Goal: Navigation & Orientation: Find specific page/section

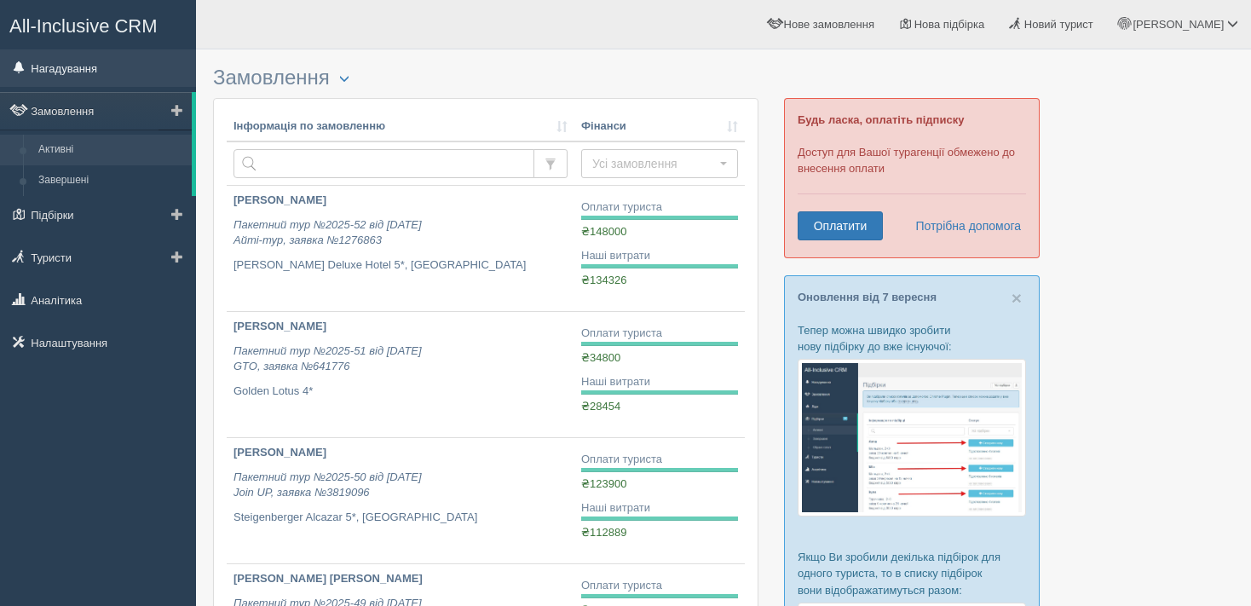
click at [49, 66] on link "Нагадування" at bounding box center [98, 68] width 196 height 38
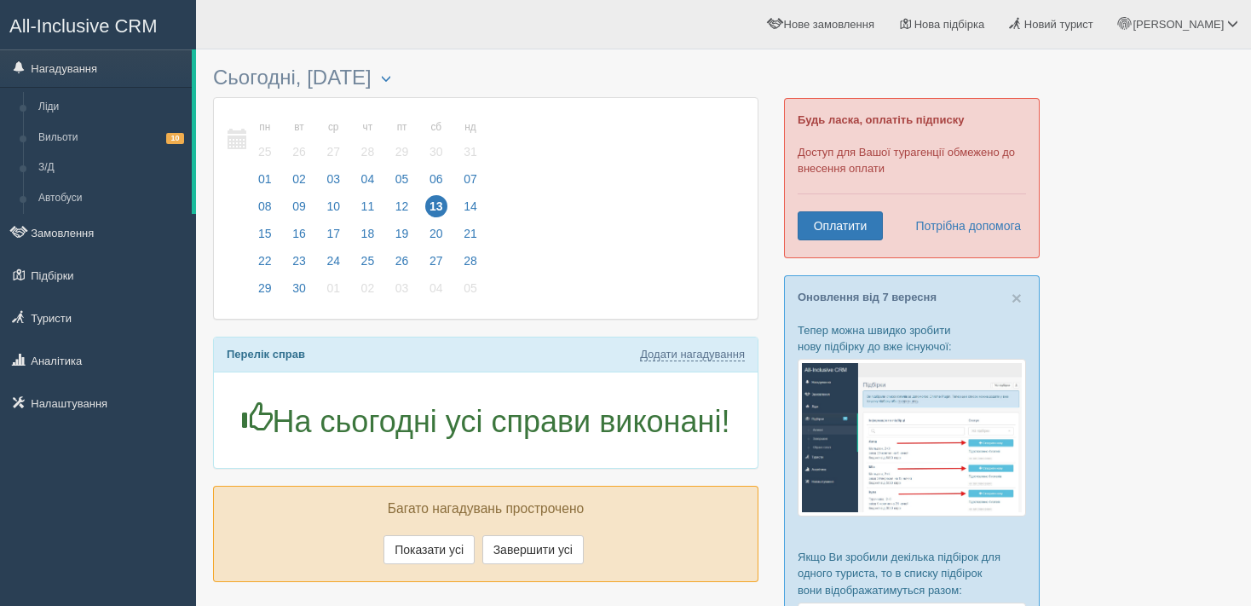
click at [72, 26] on span "All-Inclusive CRM" at bounding box center [83, 25] width 148 height 21
click at [53, 231] on link "Замовлення" at bounding box center [98, 233] width 196 height 38
